Goal: Task Accomplishment & Management: Manage account settings

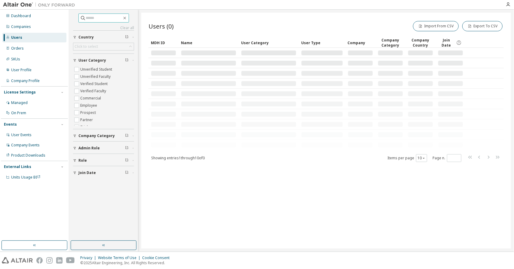
click at [97, 19] on input "text" at bounding box center [104, 18] width 36 height 6
paste input "**********"
type input "**********"
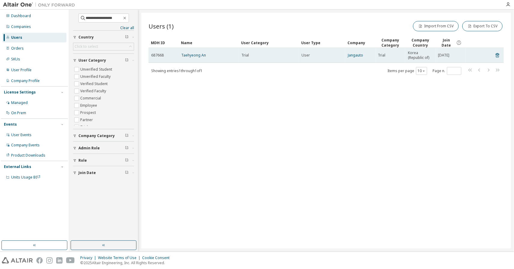
click at [191, 59] on td "Taehyeong An" at bounding box center [209, 55] width 60 height 15
click at [191, 54] on link "Taehyeong An" at bounding box center [193, 55] width 25 height 5
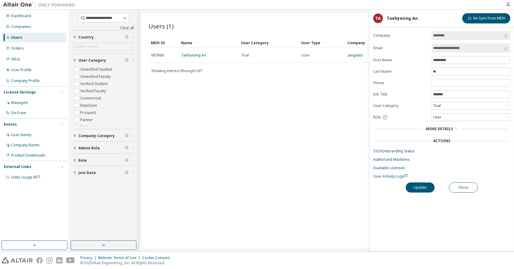
drag, startPoint x: 299, startPoint y: 142, endPoint x: 311, endPoint y: 133, distance: 14.9
click at [299, 141] on div "Users (1) Import From CSV Export To CSV Clear Load Save Save As Field Operator …" at bounding box center [326, 131] width 370 height 236
click at [471, 188] on button "Close" at bounding box center [463, 188] width 29 height 10
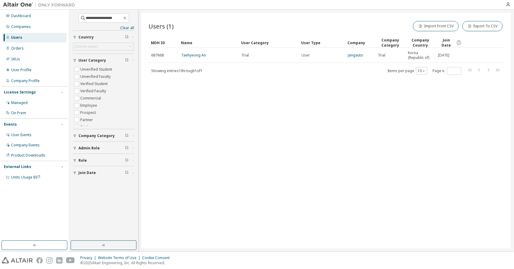
click at [323, 132] on div "Users (1) Import From CSV Export To CSV Clear Load Save Save As Field Operator …" at bounding box center [326, 131] width 370 height 236
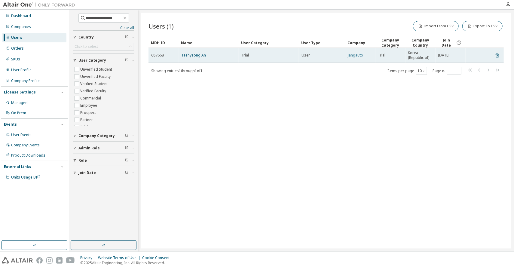
click at [358, 56] on link "Jangauto" at bounding box center [355, 55] width 15 height 5
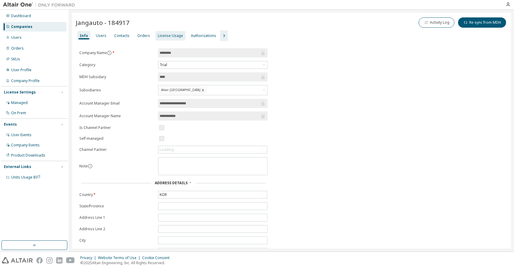
click at [167, 34] on div "License Usage" at bounding box center [170, 35] width 25 height 5
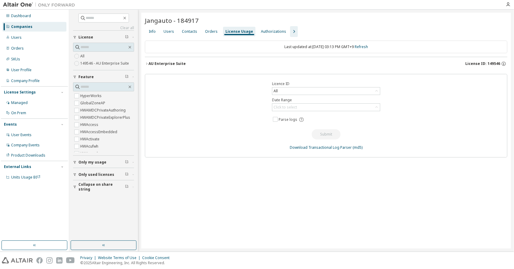
click at [145, 61] on button "AU Enterprise Suite License ID: 149546" at bounding box center [326, 63] width 363 height 13
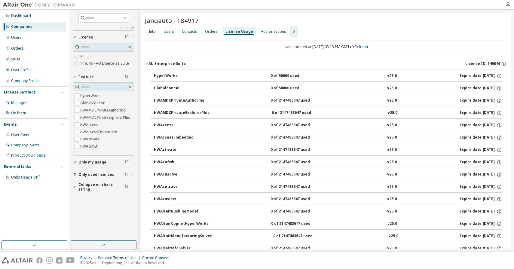
click at [291, 29] on icon "button" at bounding box center [294, 31] width 7 height 7
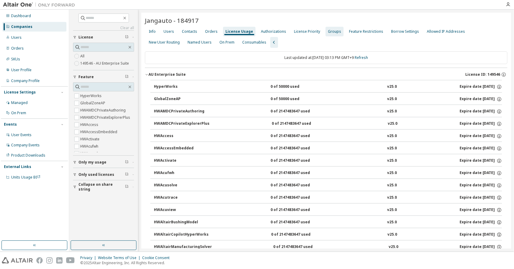
click at [333, 32] on div "Groups" at bounding box center [334, 31] width 13 height 5
